Goal: Information Seeking & Learning: Learn about a topic

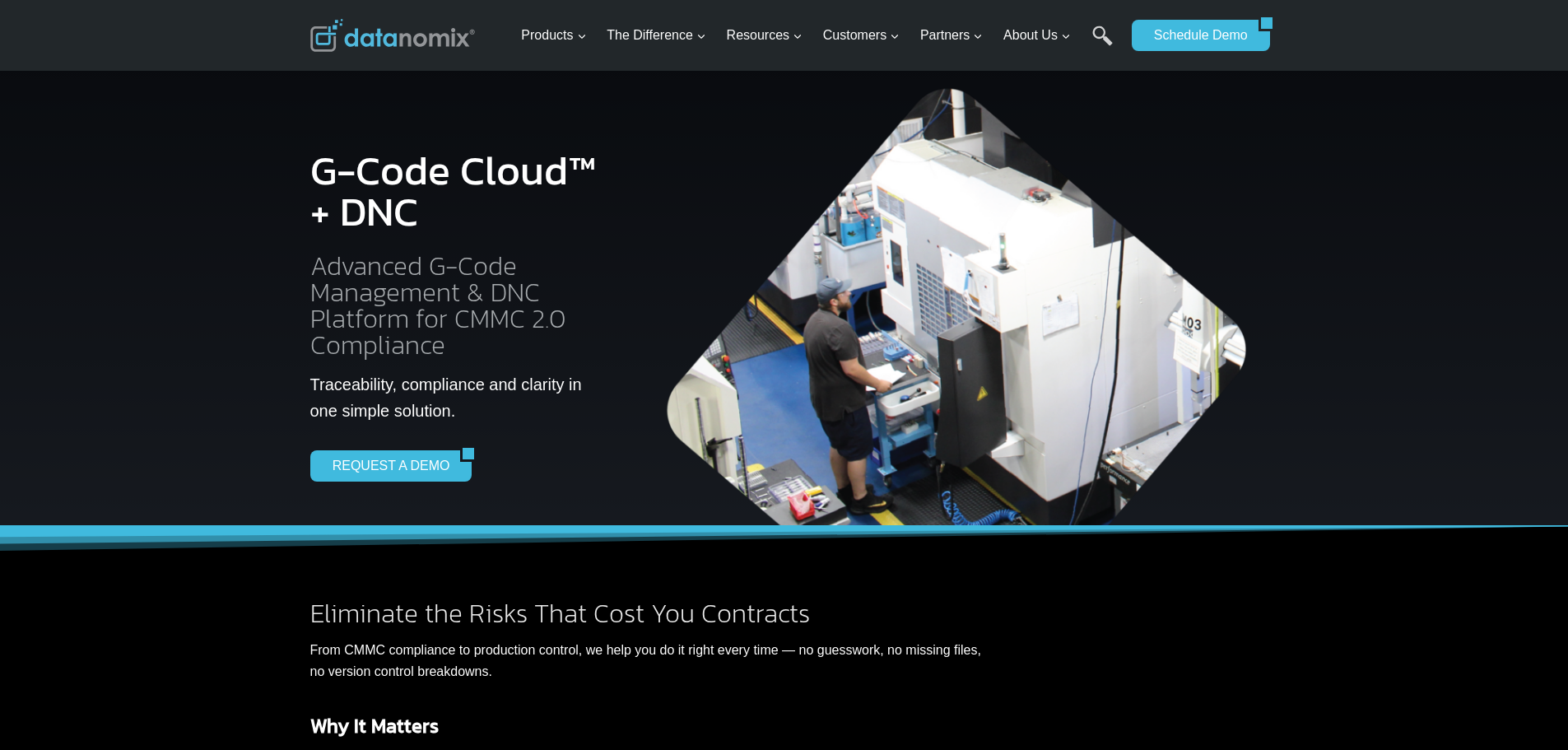
scroll to position [2, 0]
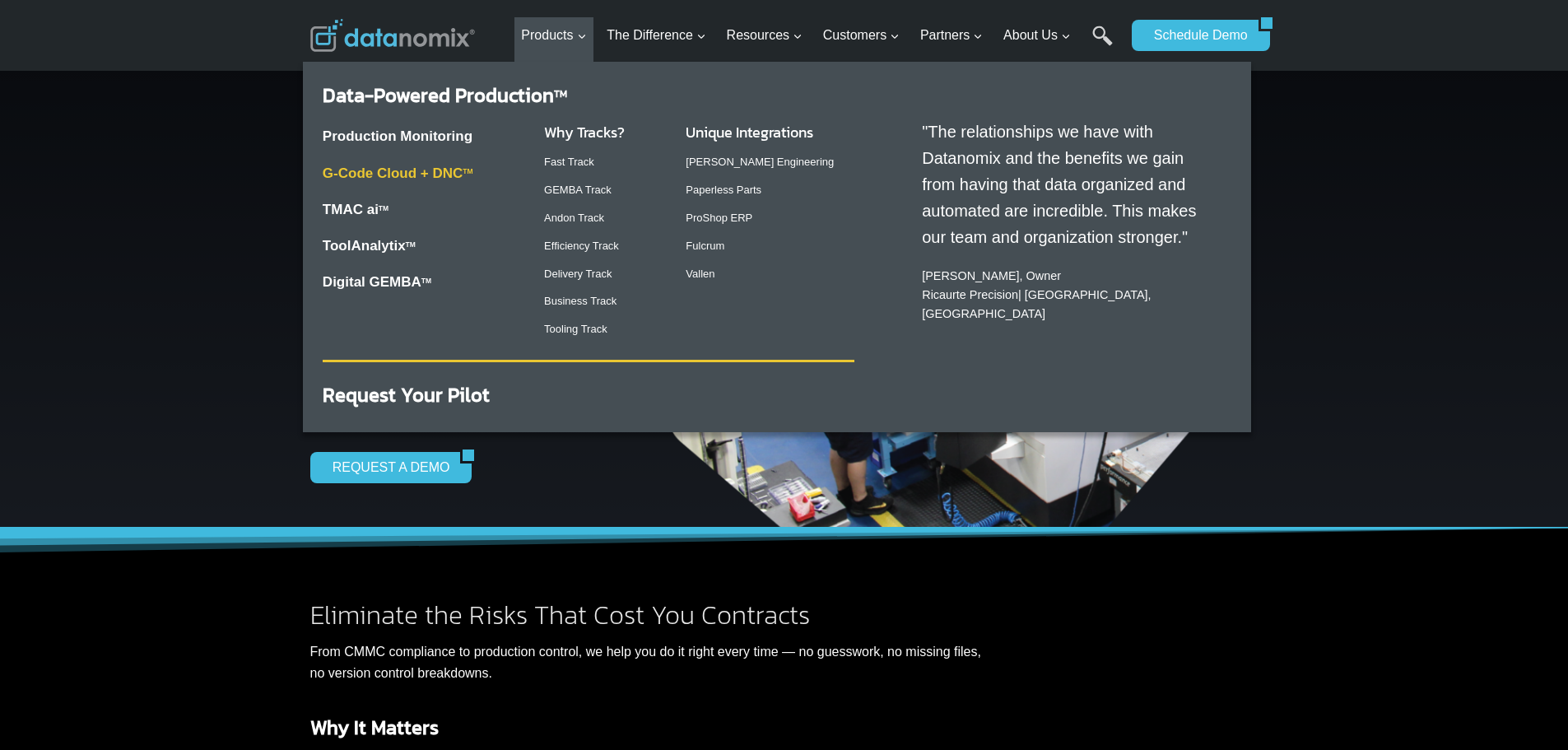
click at [452, 167] on link "G-Code Cloud + DNC TM" at bounding box center [398, 173] width 150 height 15
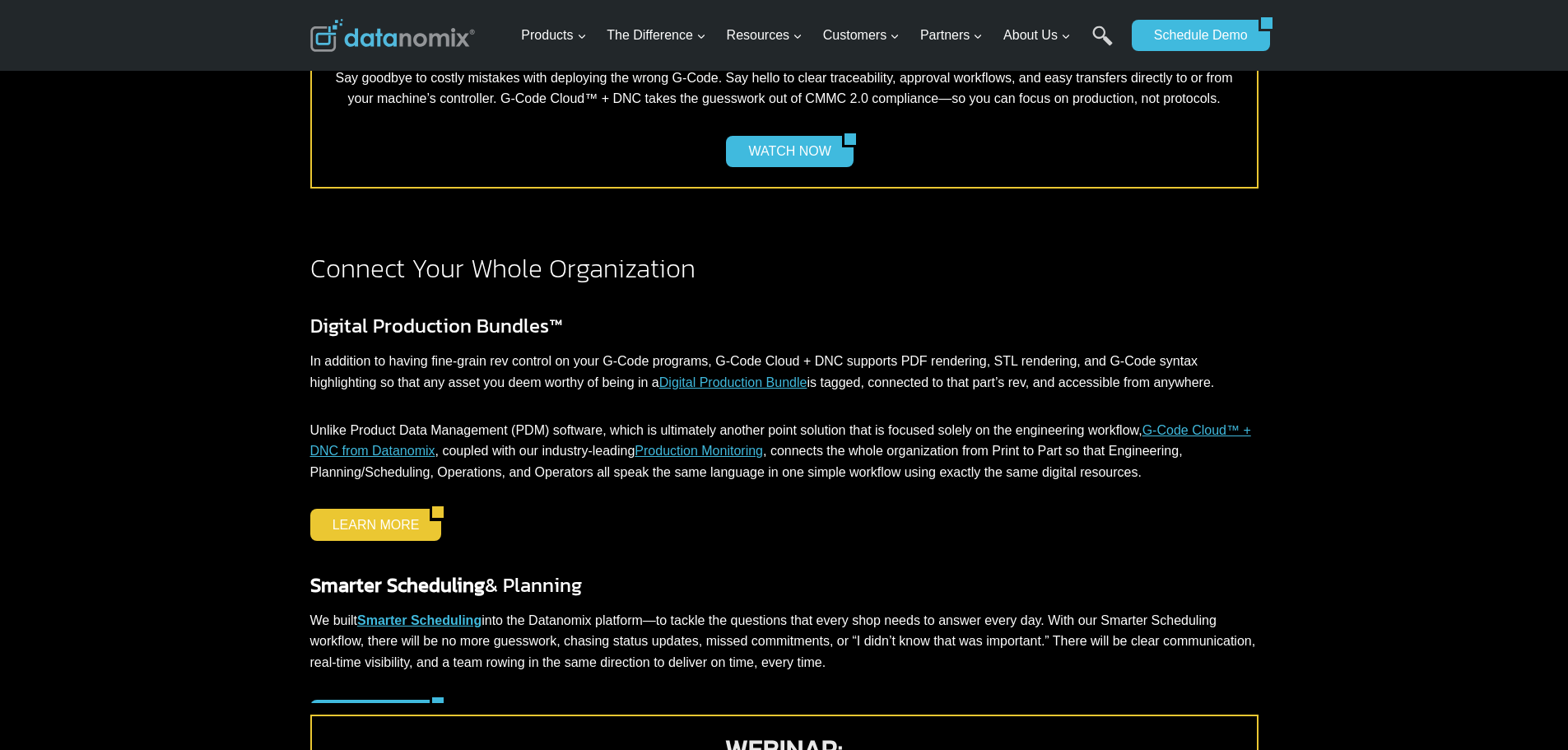
scroll to position [1480, 0]
